Goal: Information Seeking & Learning: Learn about a topic

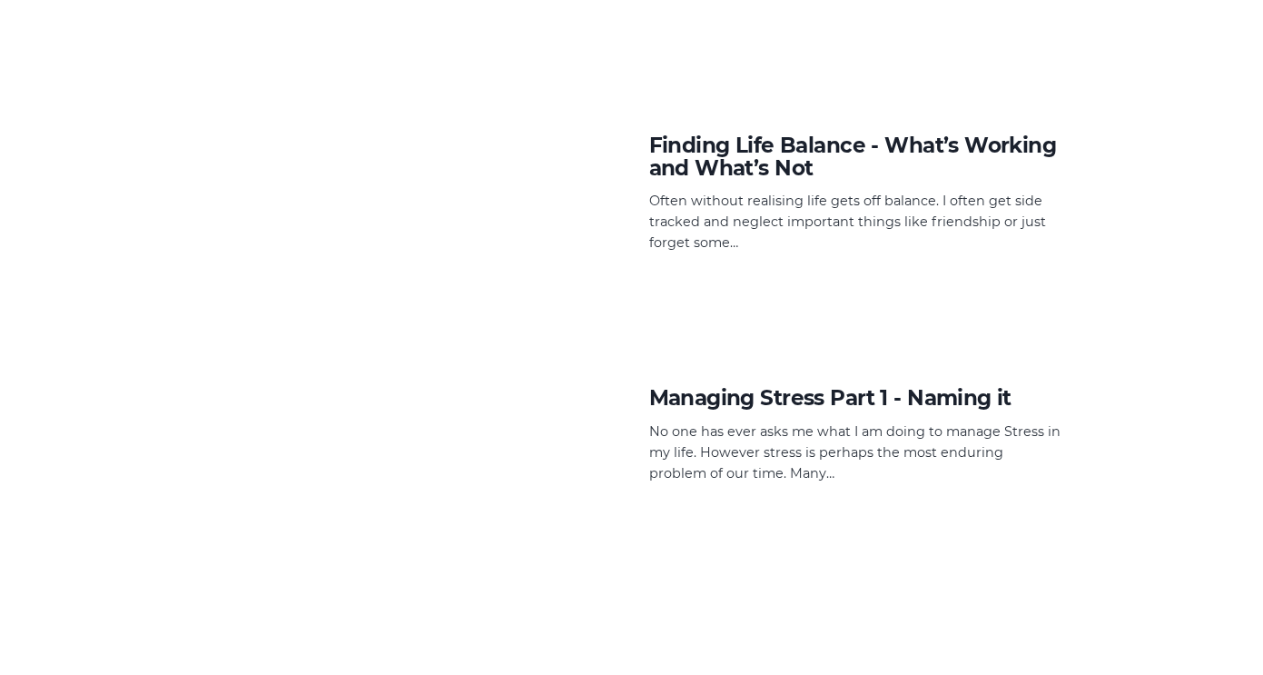
scroll to position [3493, 0]
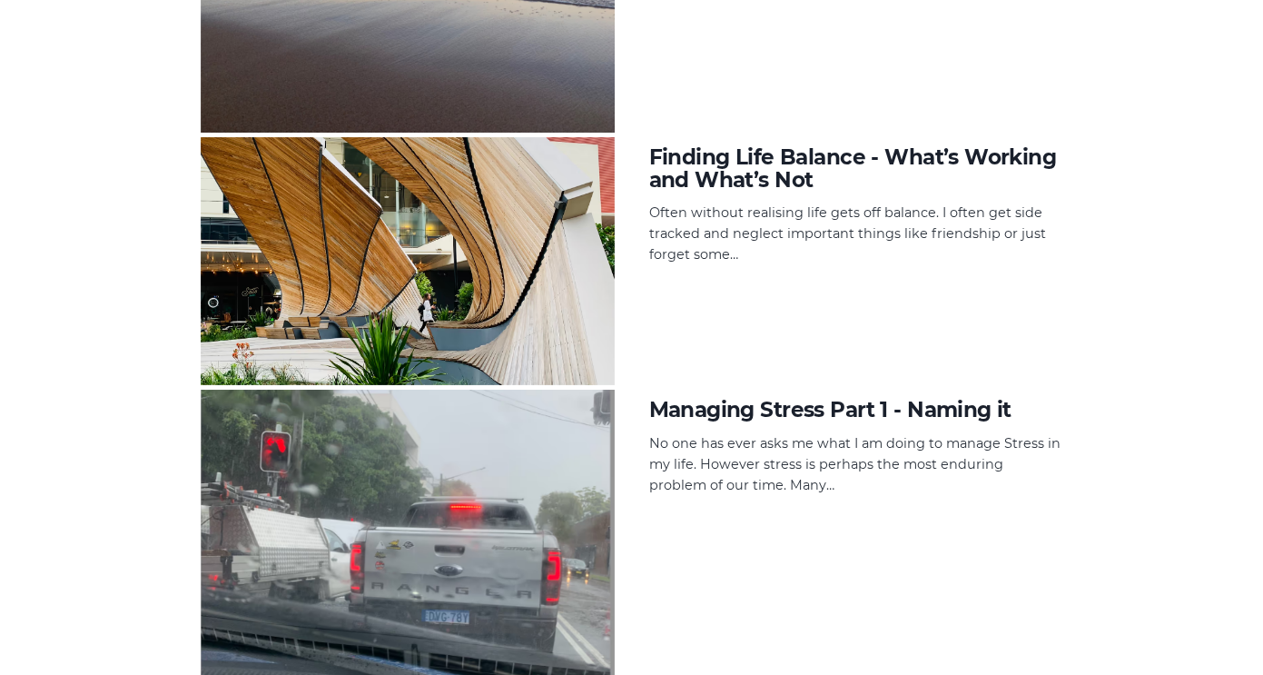
click at [755, 161] on h4 "Finding Life Balance - What’s Working and What’s Not" at bounding box center [856, 169] width 414 height 46
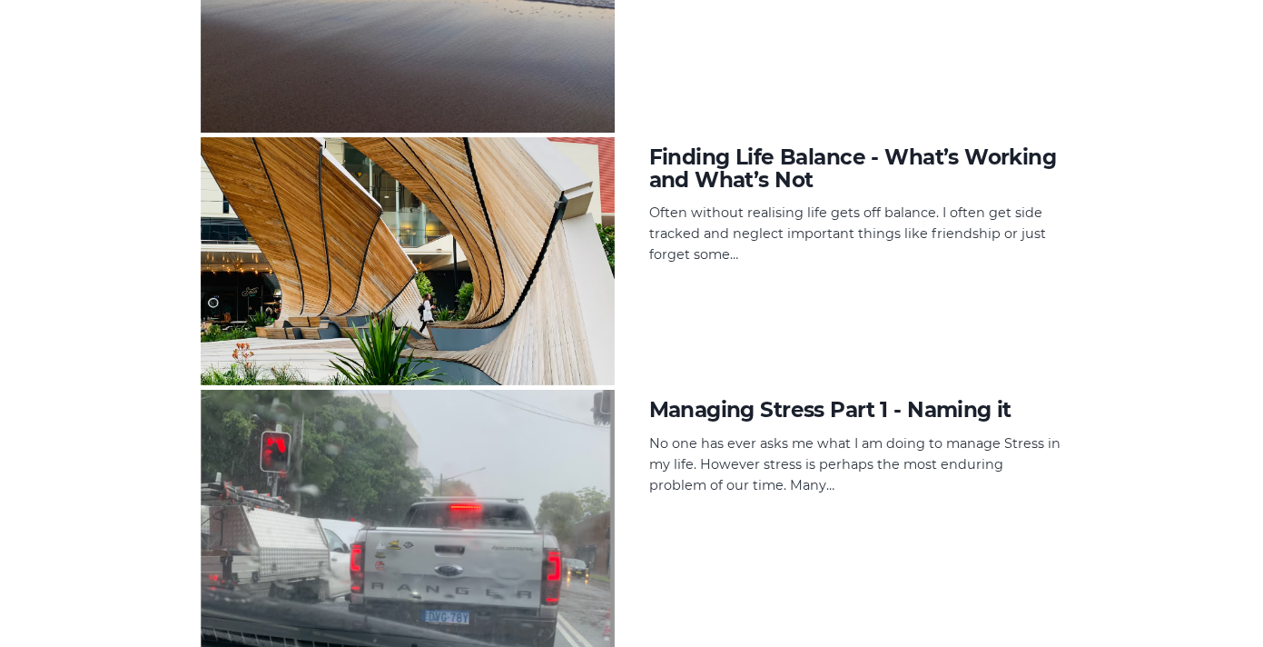
scroll to position [672, 0]
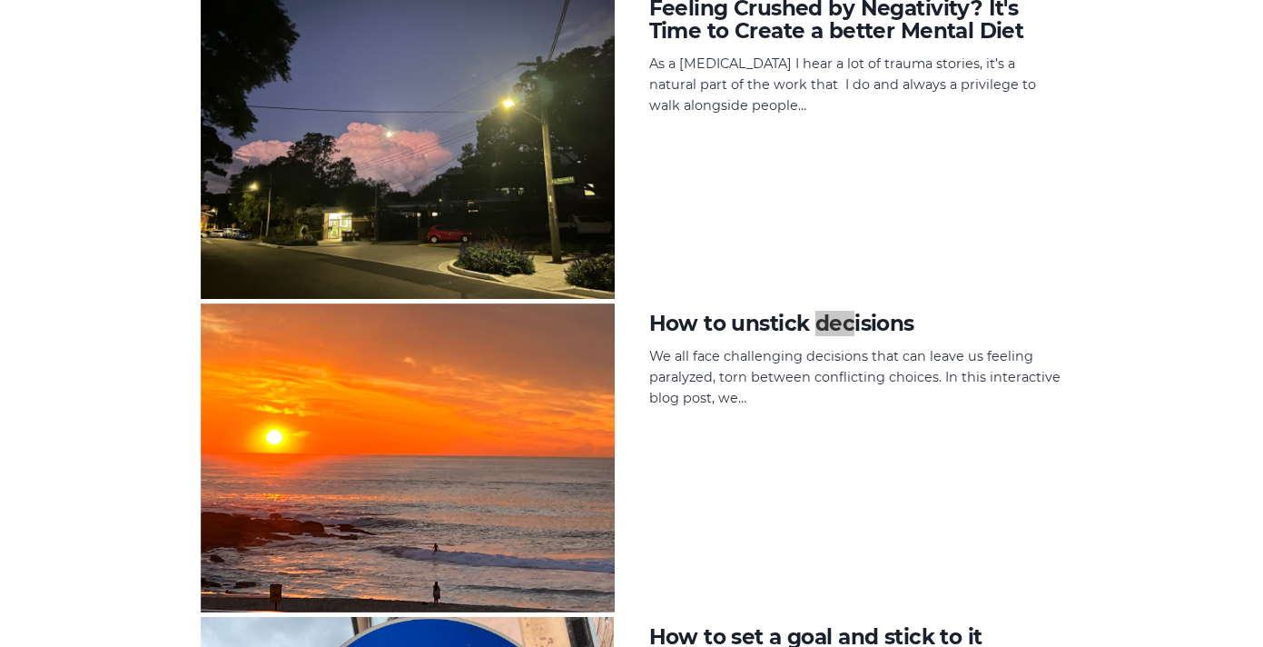
click at [741, 220] on h4 "How to unstick decisions" at bounding box center [856, 323] width 414 height 23
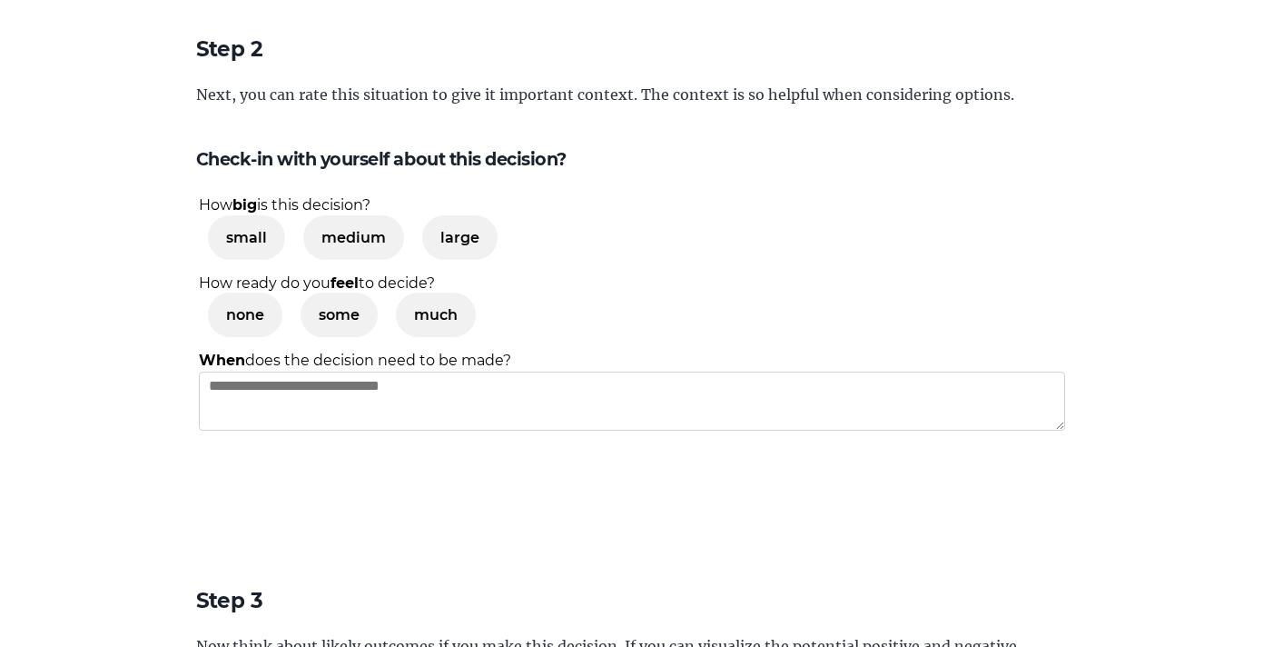
scroll to position [1653, 0]
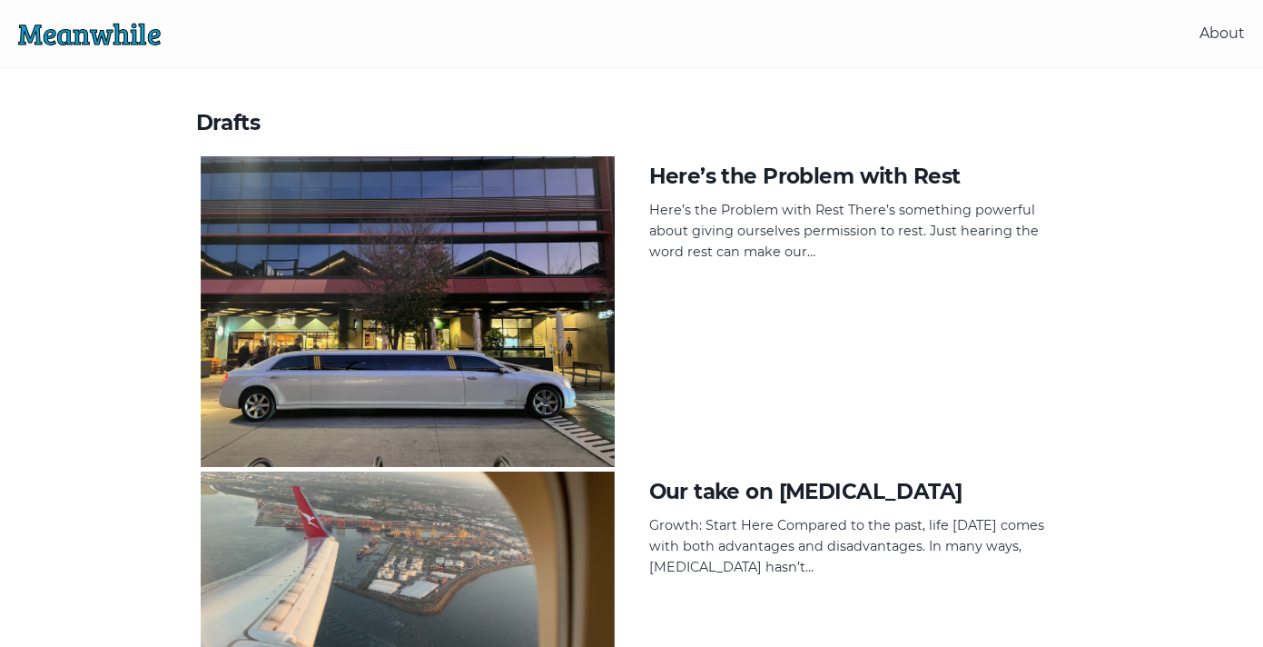
click at [74, 32] on link "Meanwhile" at bounding box center [89, 33] width 143 height 39
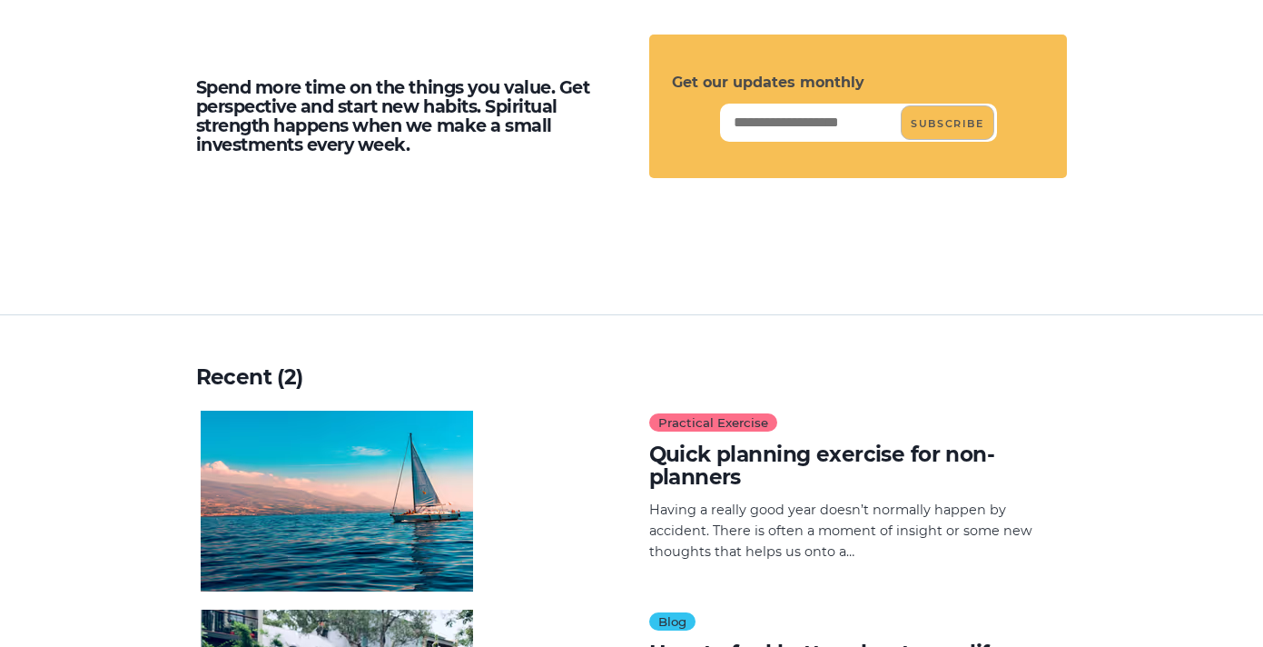
scroll to position [181, 0]
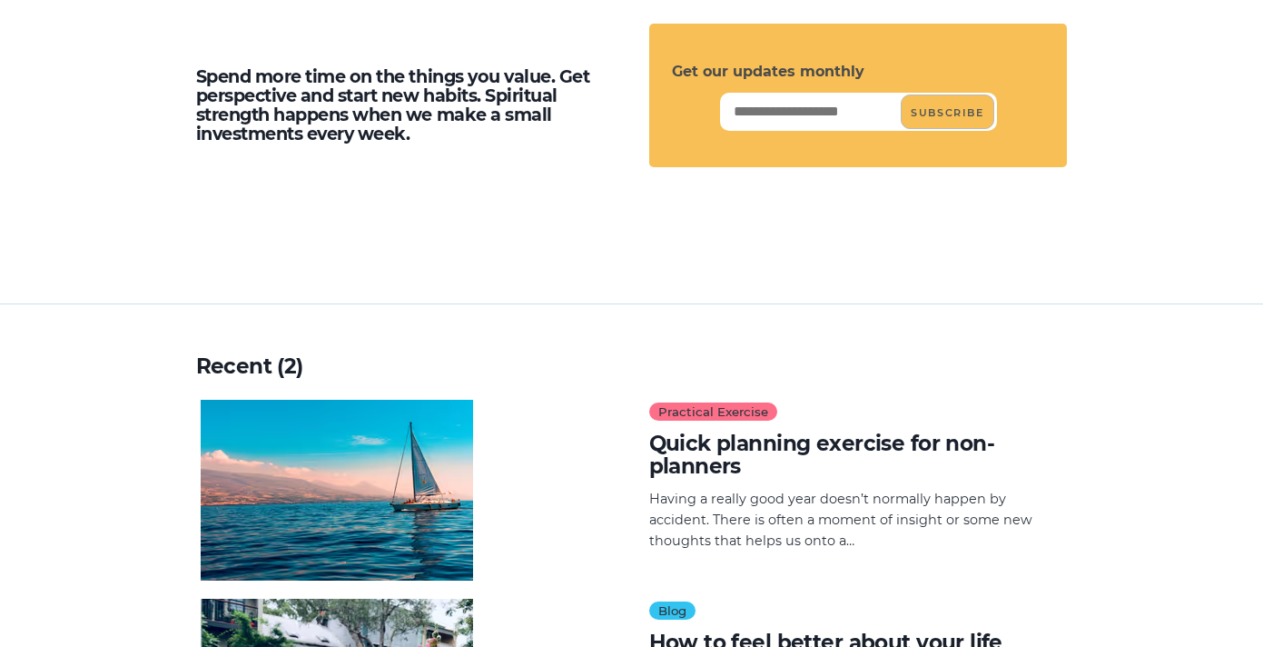
click at [682, 220] on h4 "Quick planning exercise for non-planners" at bounding box center [856, 455] width 414 height 46
